Goal: Task Accomplishment & Management: Use online tool/utility

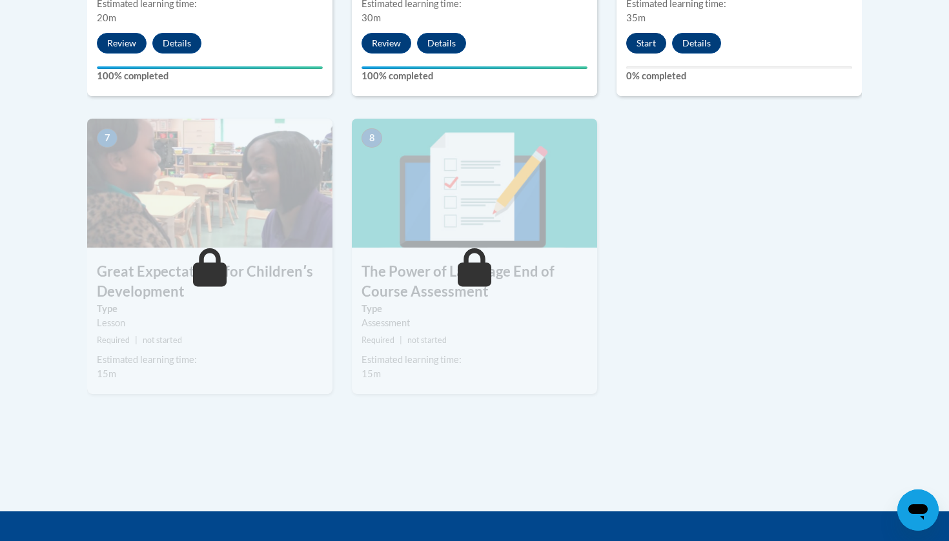
click at [648, 41] on button "Start" at bounding box center [646, 43] width 40 height 21
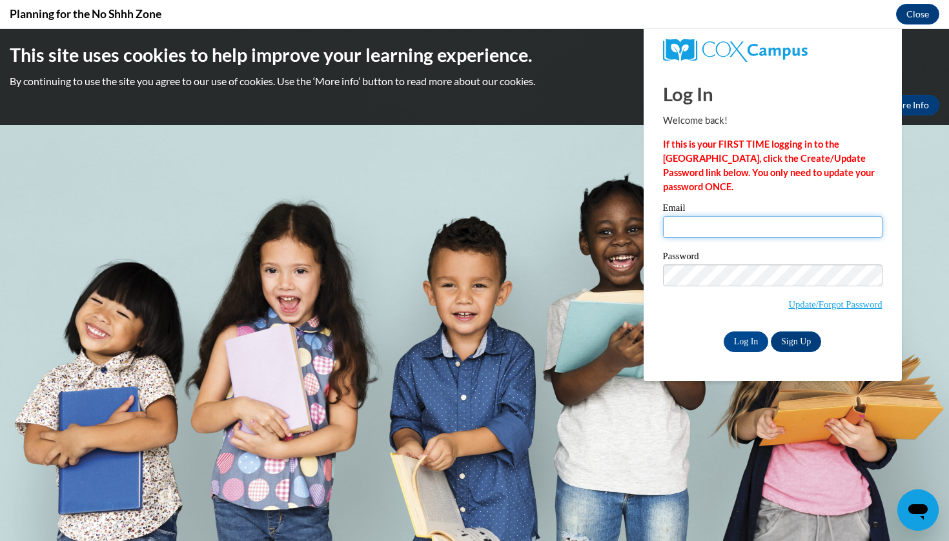
type input "[DOMAIN_NAME][EMAIL_ADDRESS][DOMAIN_NAME]"
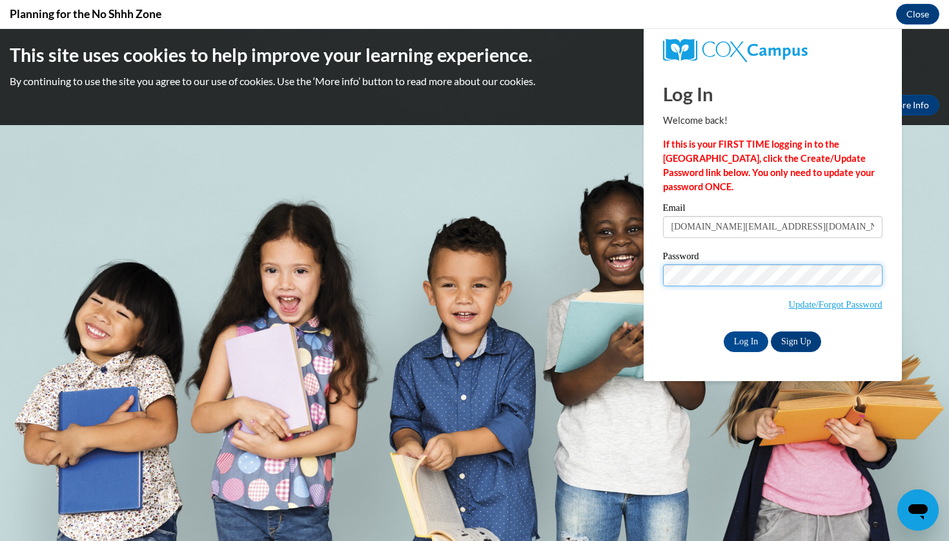
click at [745, 339] on input "Log In" at bounding box center [745, 342] width 45 height 21
